Goal: Communication & Community: Answer question/provide support

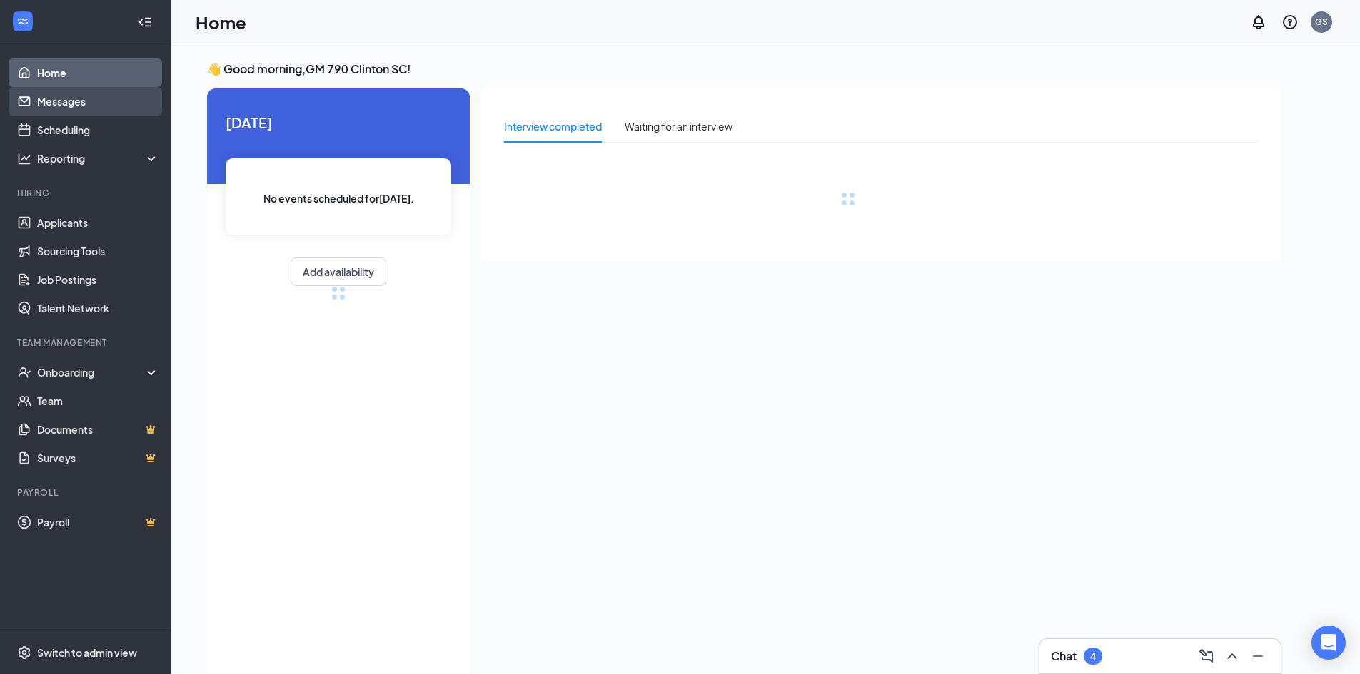
click at [79, 107] on link "Messages" at bounding box center [98, 101] width 122 height 29
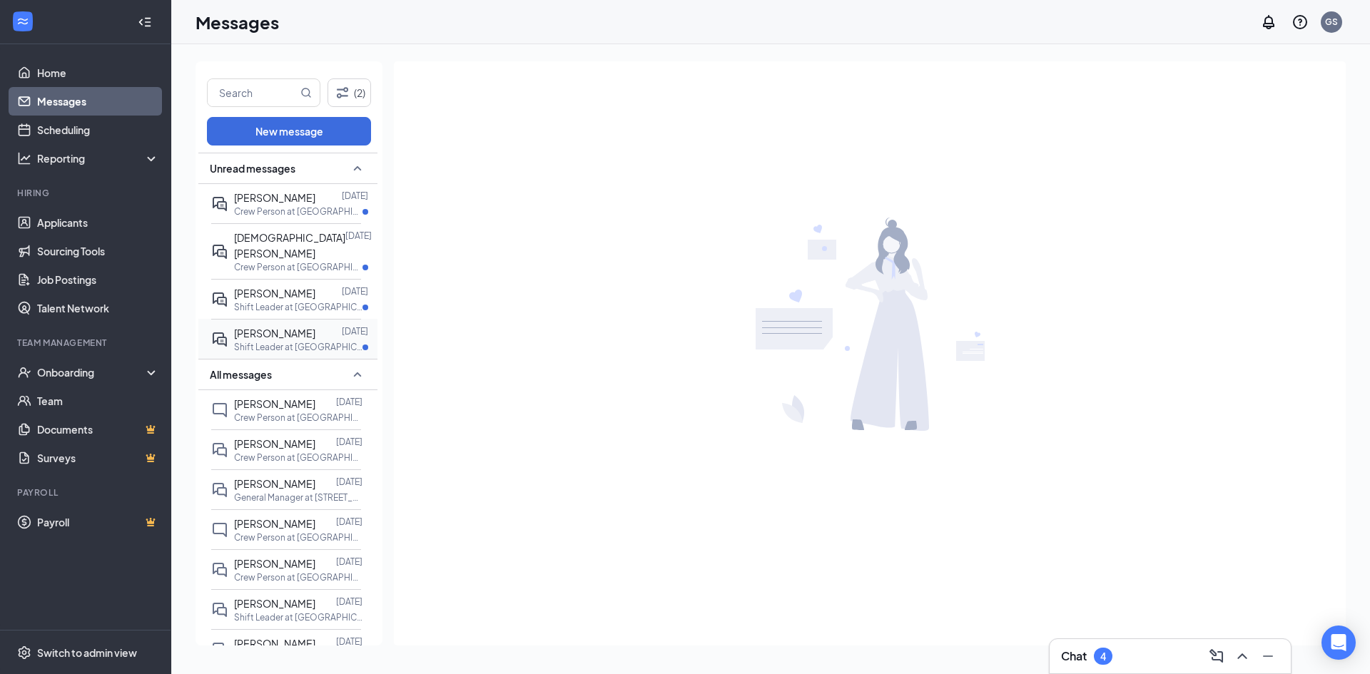
click at [276, 325] on div "[PERSON_NAME]" at bounding box center [274, 333] width 81 height 16
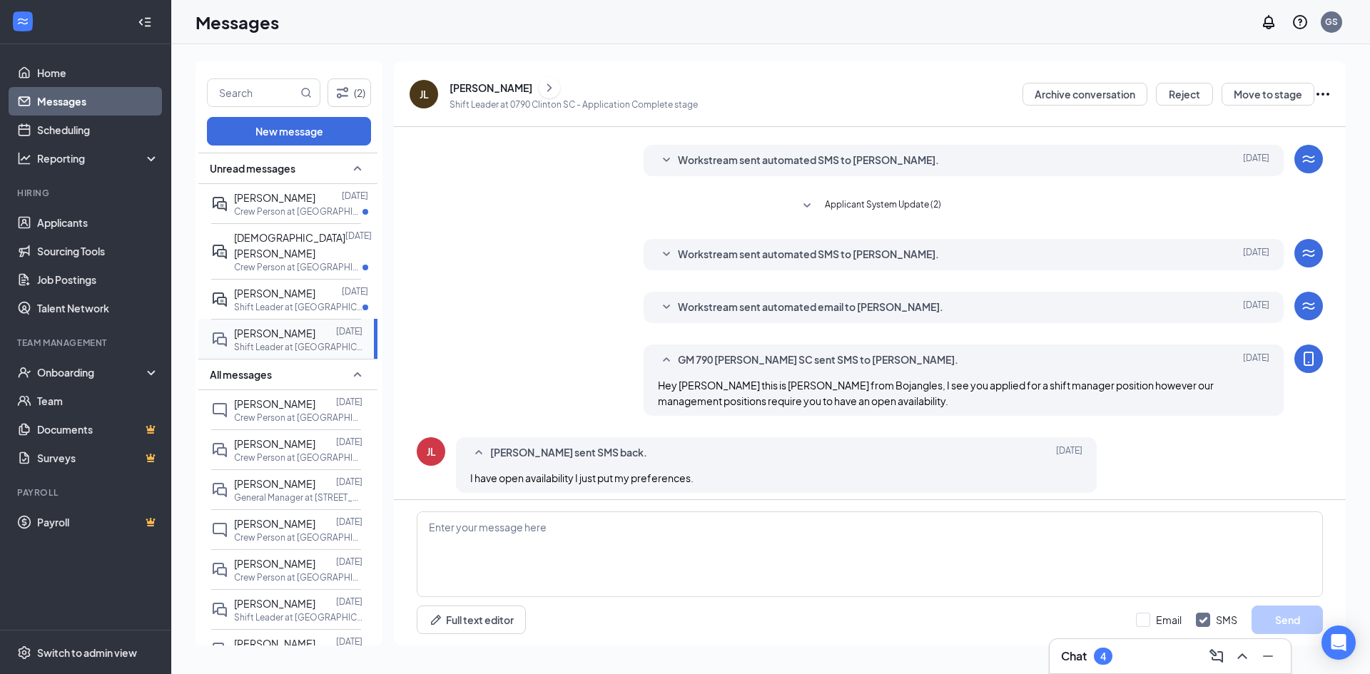
scroll to position [190, 0]
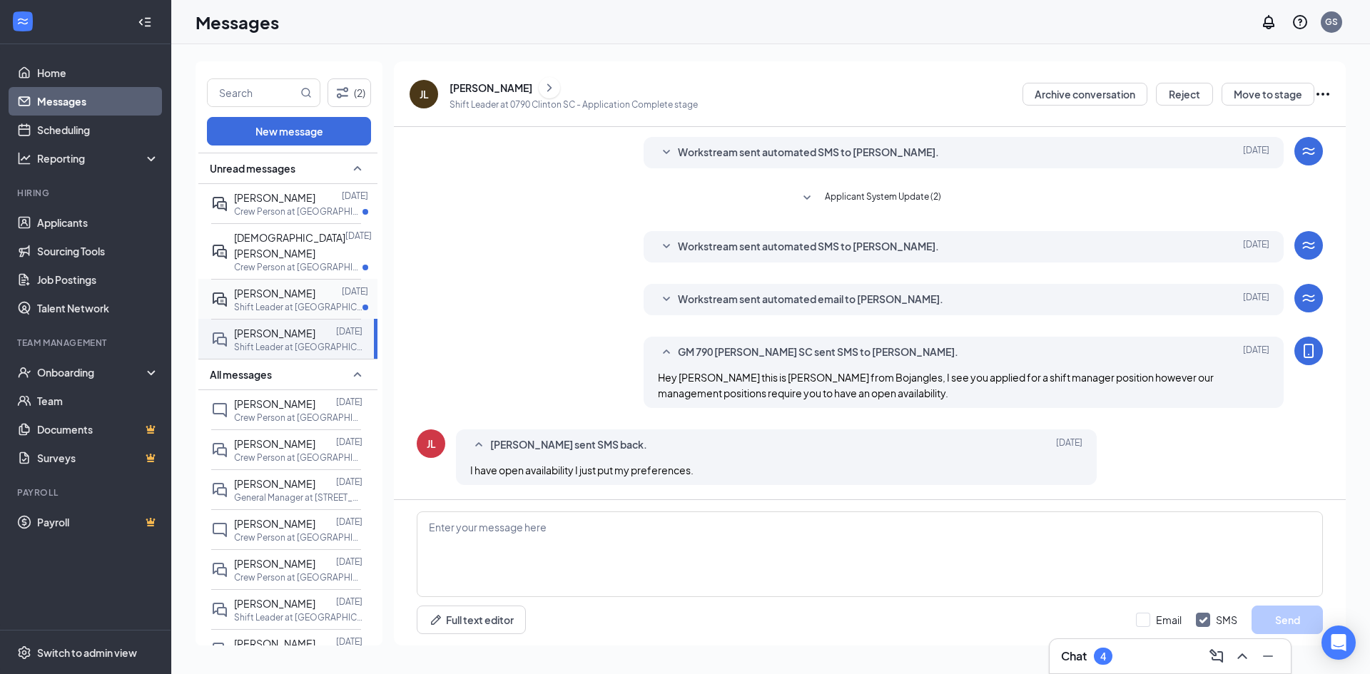
click at [270, 287] on span "[PERSON_NAME]" at bounding box center [274, 293] width 81 height 13
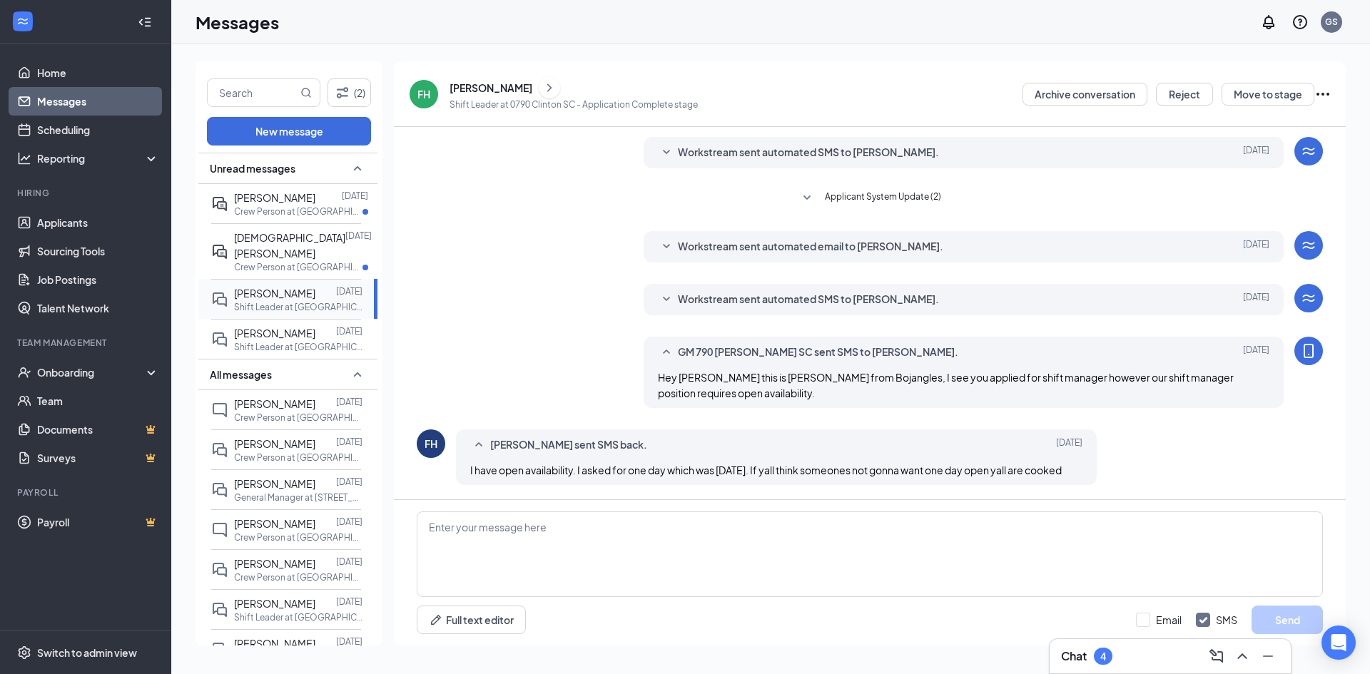
scroll to position [206, 0]
click at [284, 261] on p "Crew Person at [GEOGRAPHIC_DATA]" at bounding box center [298, 267] width 128 height 12
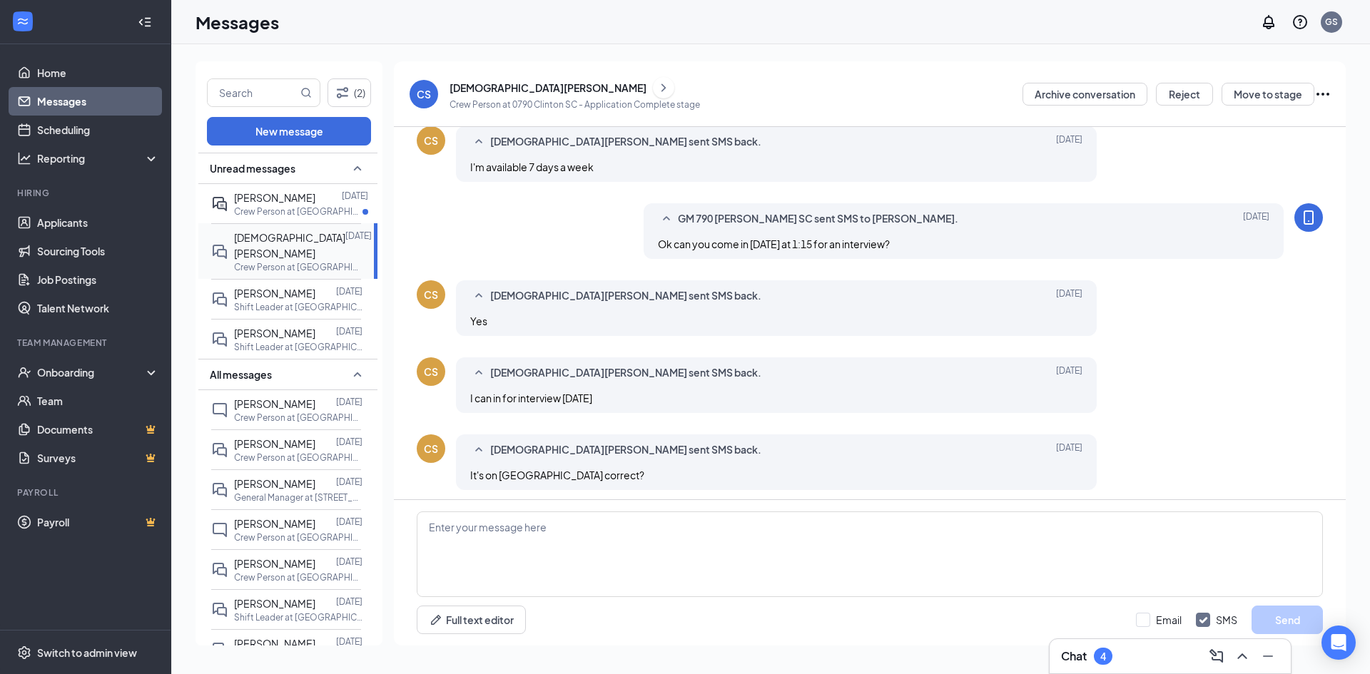
scroll to position [375, 0]
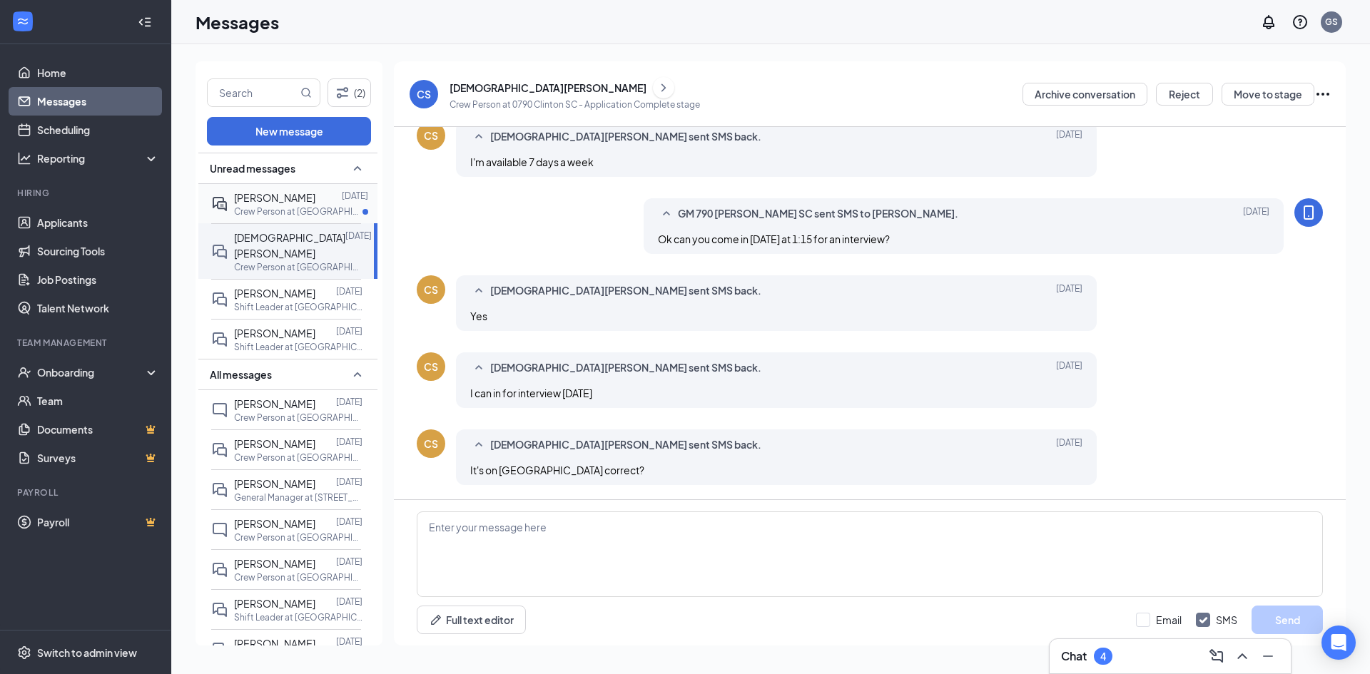
click at [288, 198] on span "[PERSON_NAME]" at bounding box center [274, 197] width 81 height 13
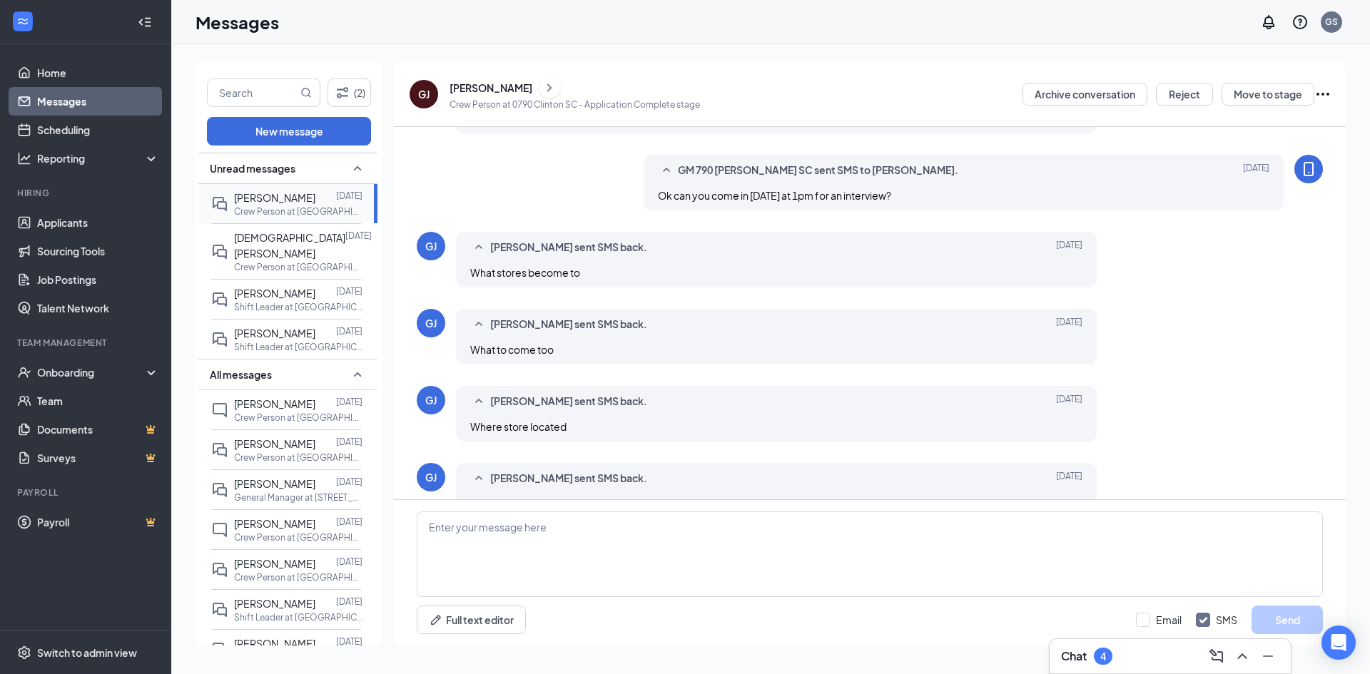
scroll to position [395, 0]
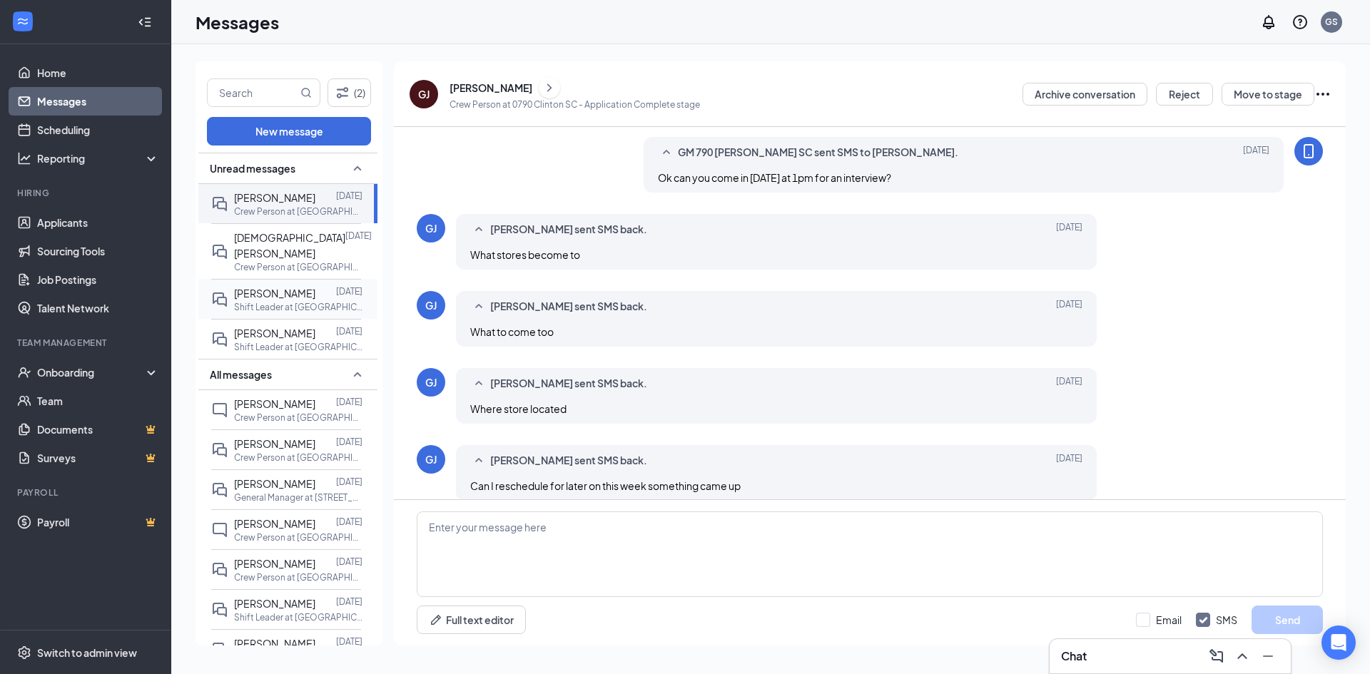
click at [275, 301] on p "Shift Leader at [GEOGRAPHIC_DATA]" at bounding box center [298, 307] width 128 height 12
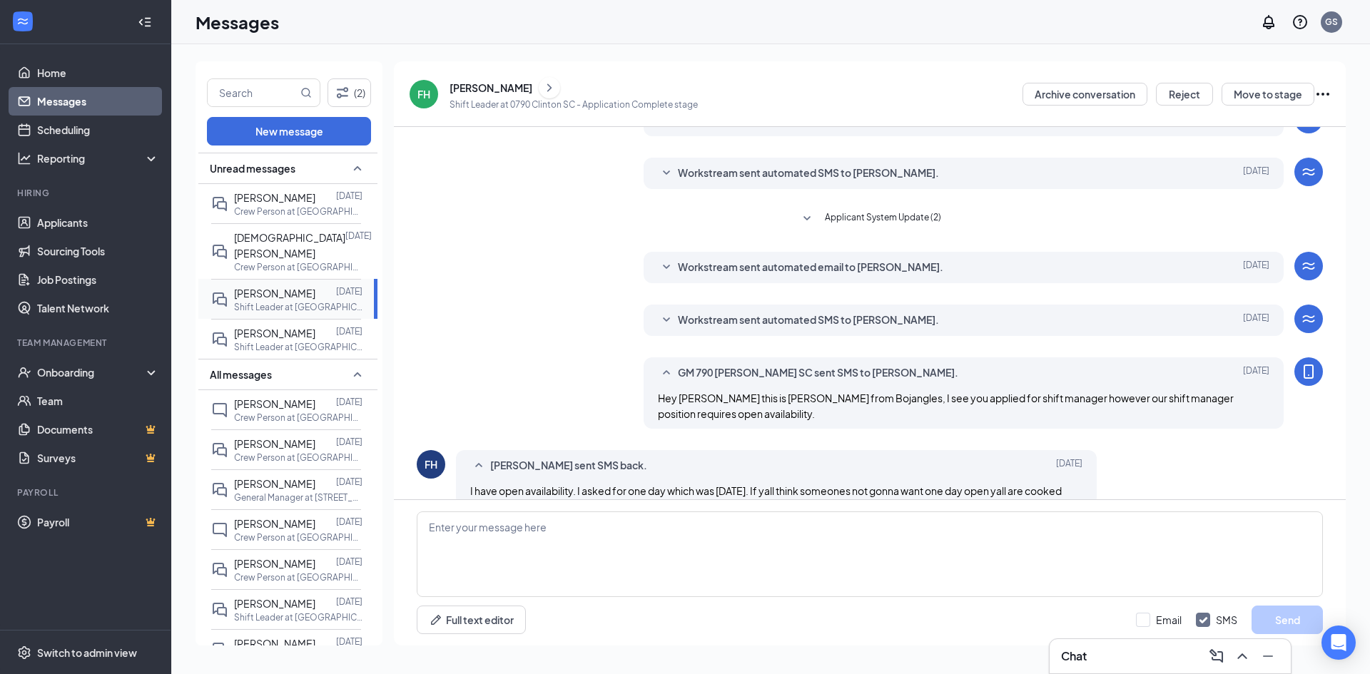
scroll to position [206, 0]
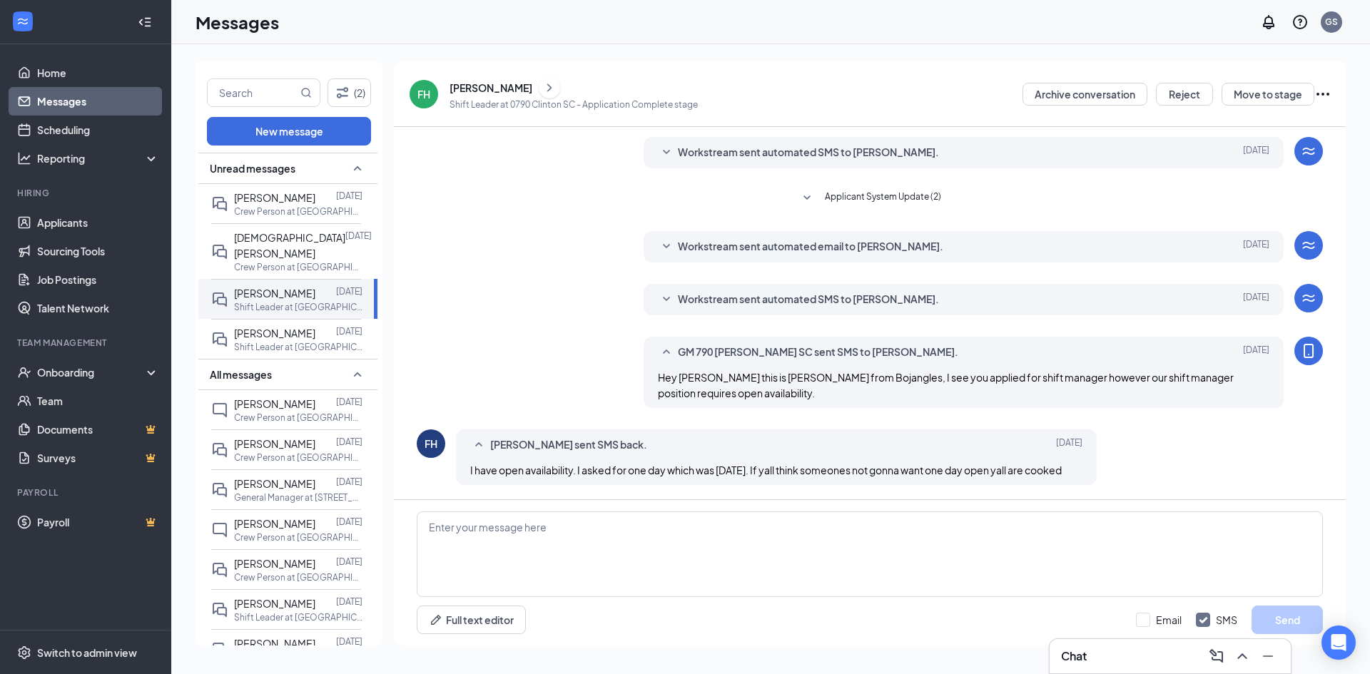
click at [514, 91] on div "[PERSON_NAME]" at bounding box center [491, 88] width 83 height 14
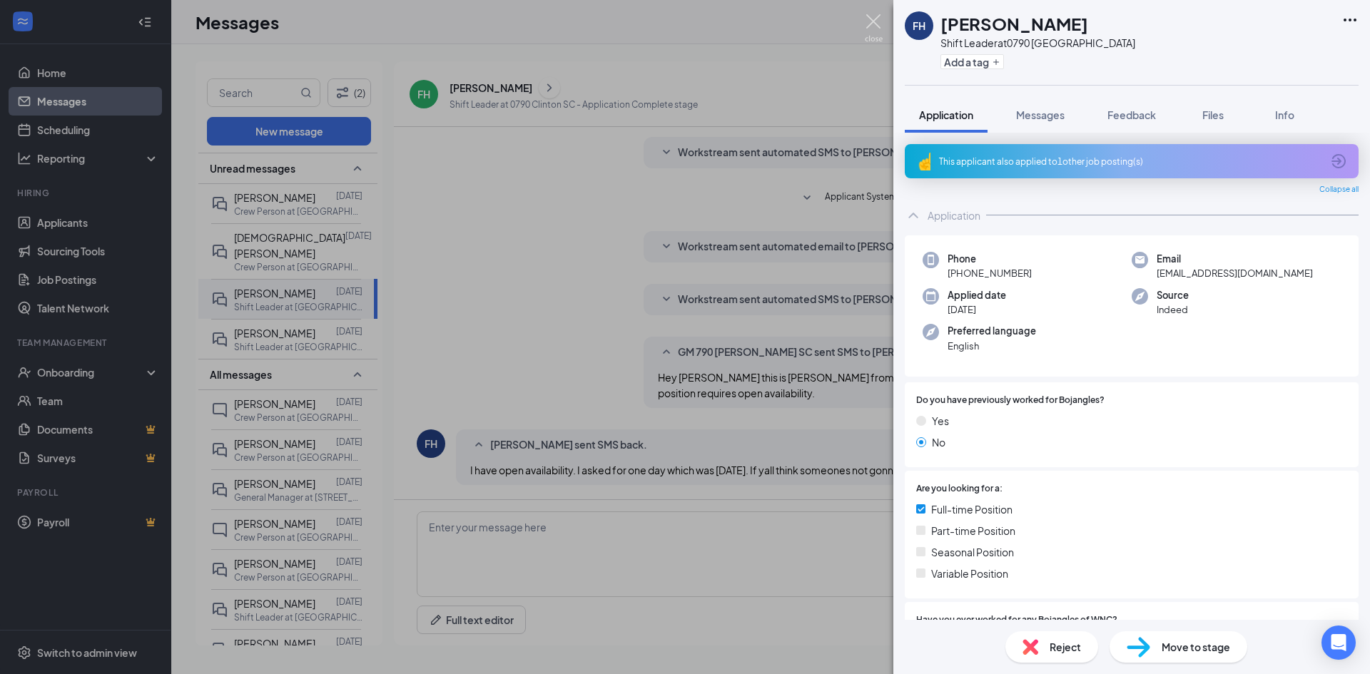
click at [878, 19] on img at bounding box center [874, 28] width 18 height 28
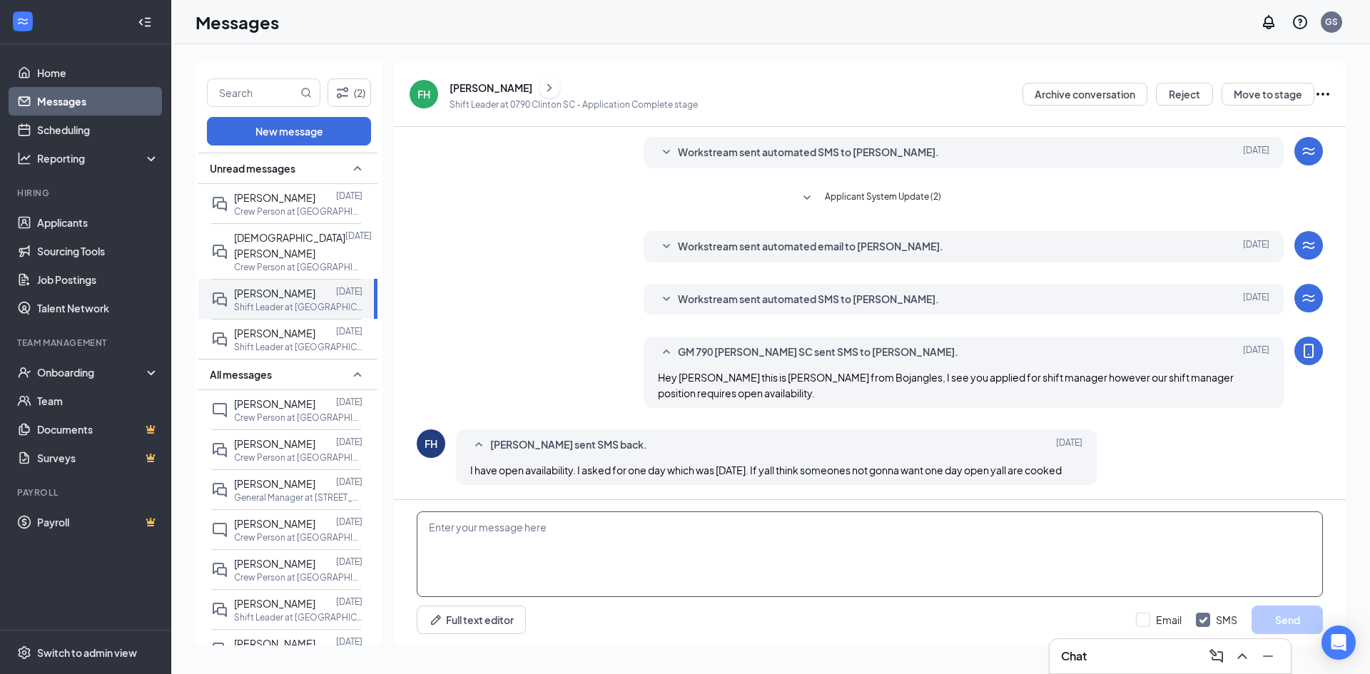
click at [674, 523] on textarea at bounding box center [870, 555] width 906 height 86
type textarea "Thank you for your interest but the position has been filled."
click at [1285, 610] on button "Send" at bounding box center [1287, 620] width 71 height 29
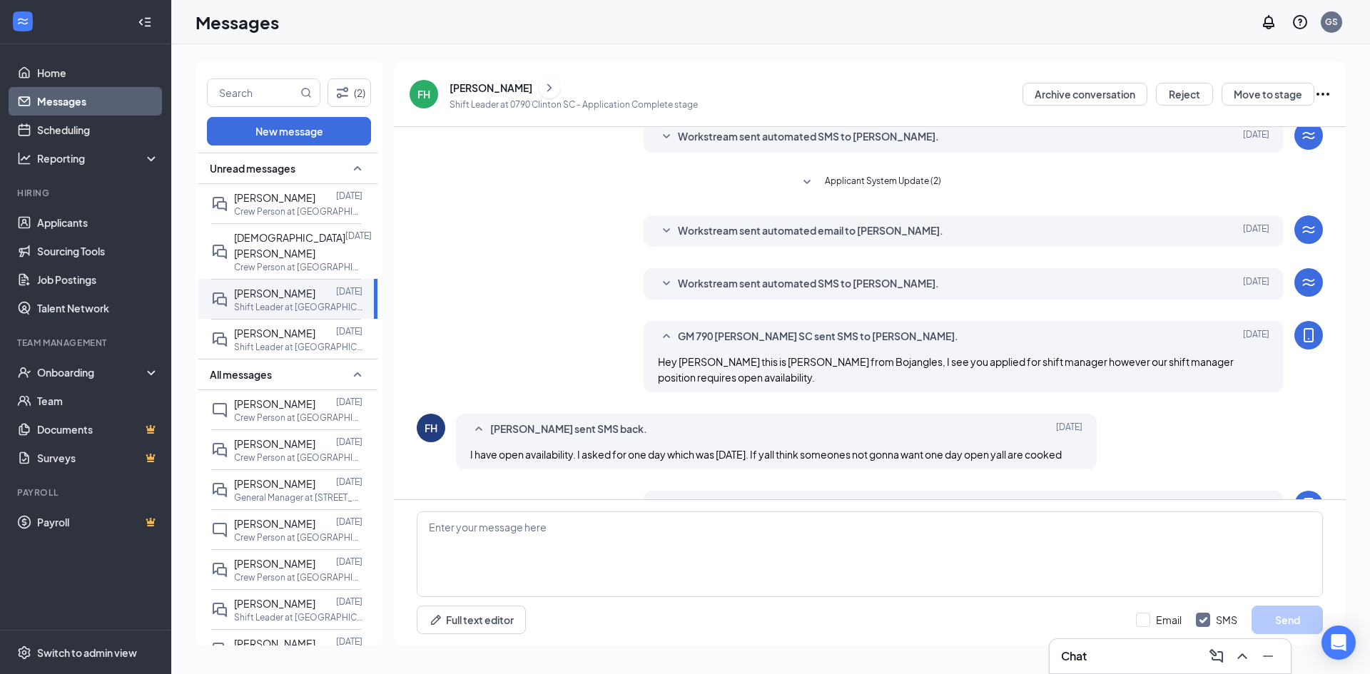
scroll to position [283, 0]
